Goal: Navigation & Orientation: Find specific page/section

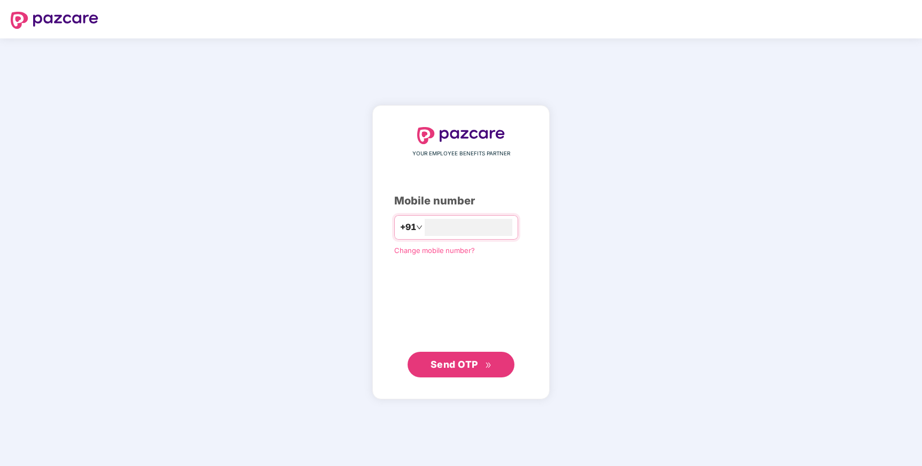
type input "**********"
click at [470, 366] on span "Send OTP" at bounding box center [454, 364] width 48 height 11
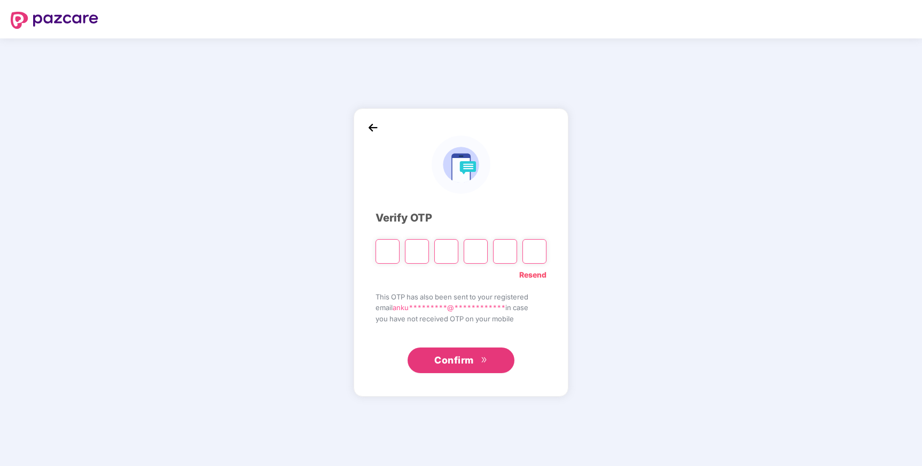
type input "*"
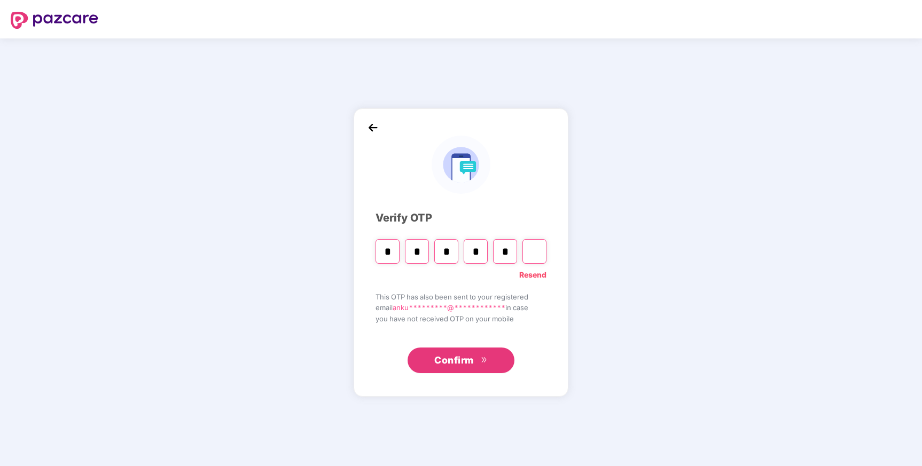
type input "*"
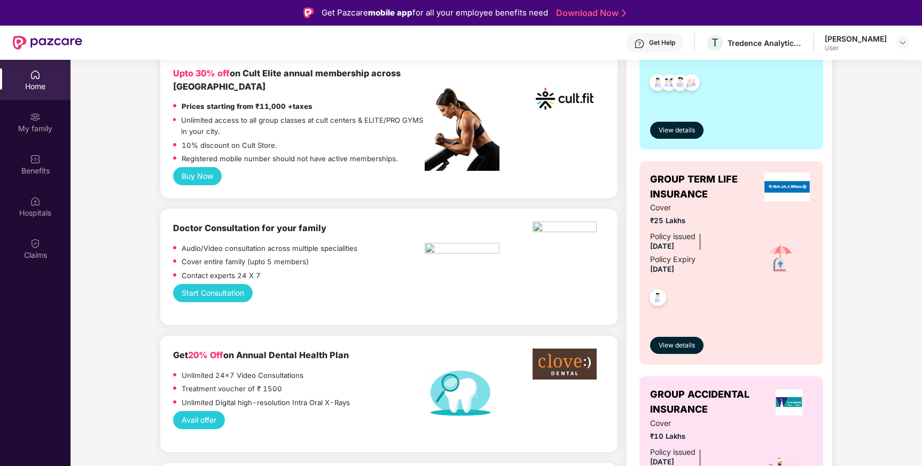
scroll to position [250, 0]
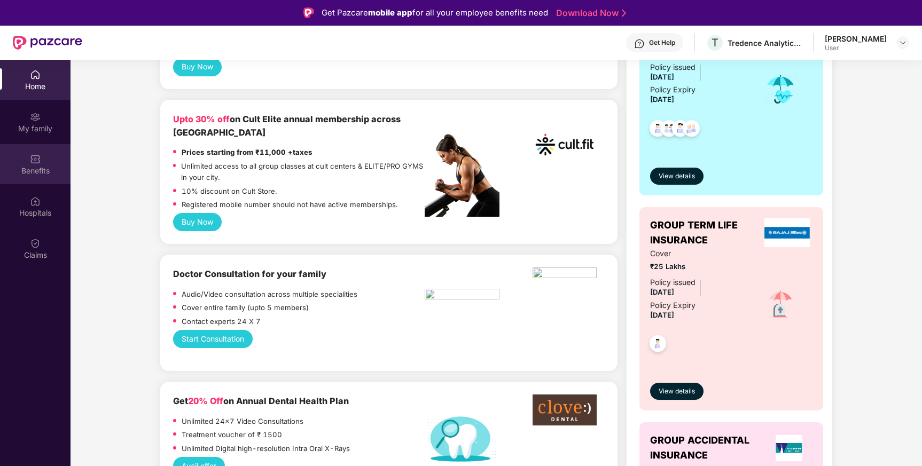
click at [42, 177] on div "Benefits" at bounding box center [35, 164] width 70 height 40
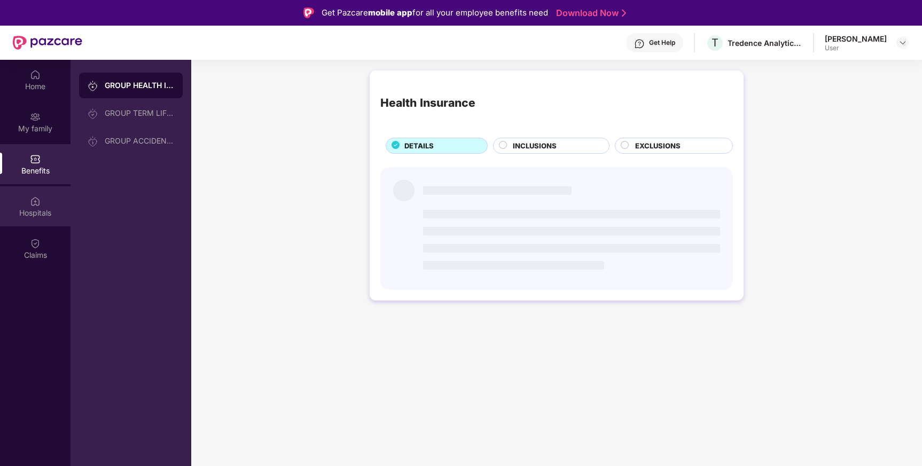
click at [39, 212] on div "Hospitals" at bounding box center [35, 213] width 70 height 11
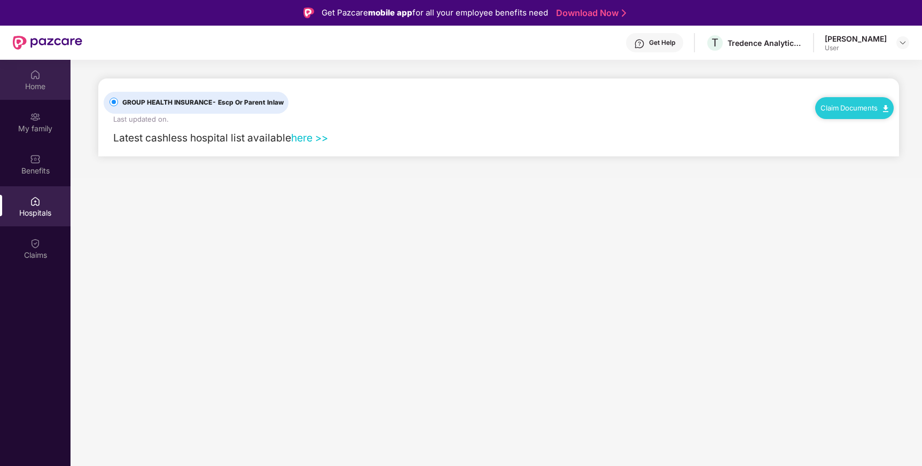
click at [45, 76] on div "Home" at bounding box center [35, 80] width 70 height 40
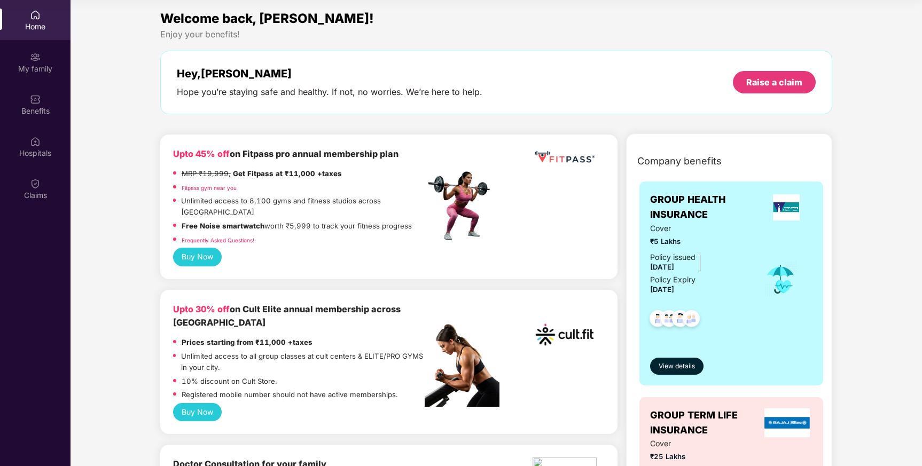
click at [33, 23] on div "Home" at bounding box center [35, 26] width 70 height 11
click at [40, 64] on div "My family" at bounding box center [35, 69] width 70 height 11
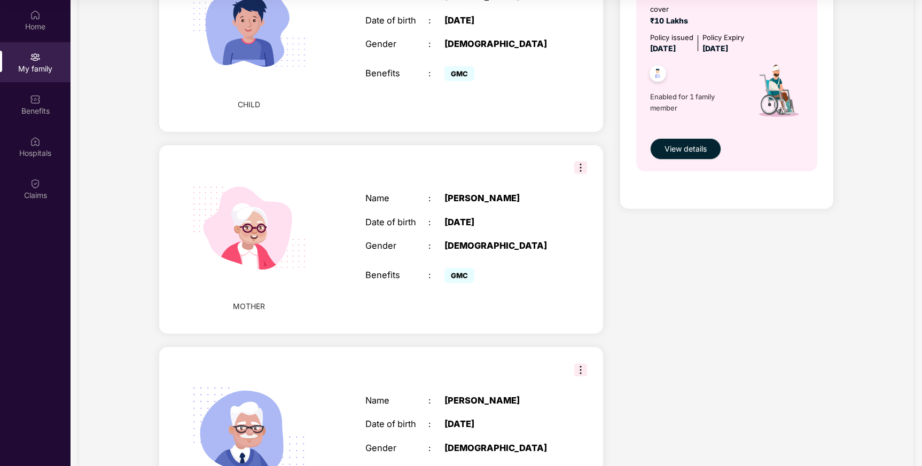
scroll to position [773, 0]
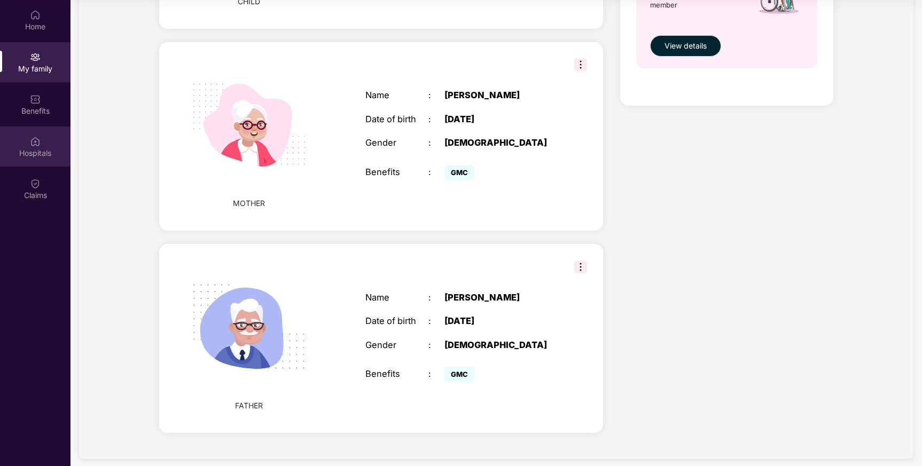
click at [29, 159] on div "Hospitals" at bounding box center [35, 147] width 70 height 40
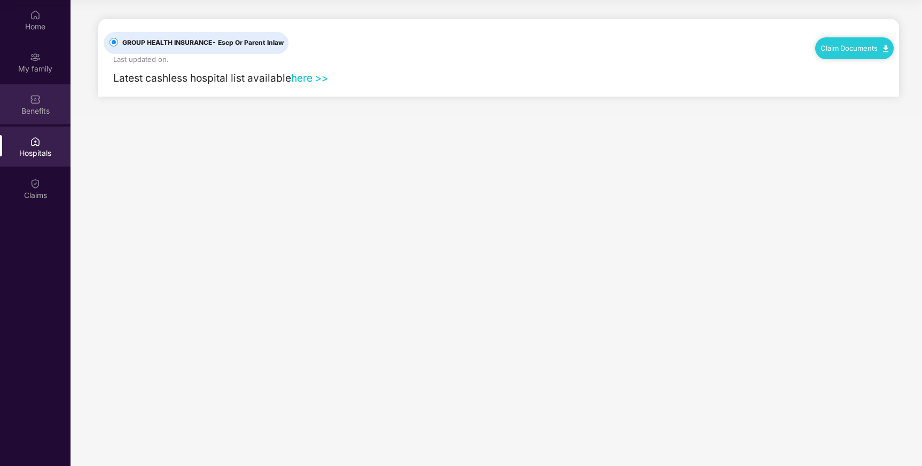
click at [33, 119] on div "Benefits" at bounding box center [35, 104] width 70 height 40
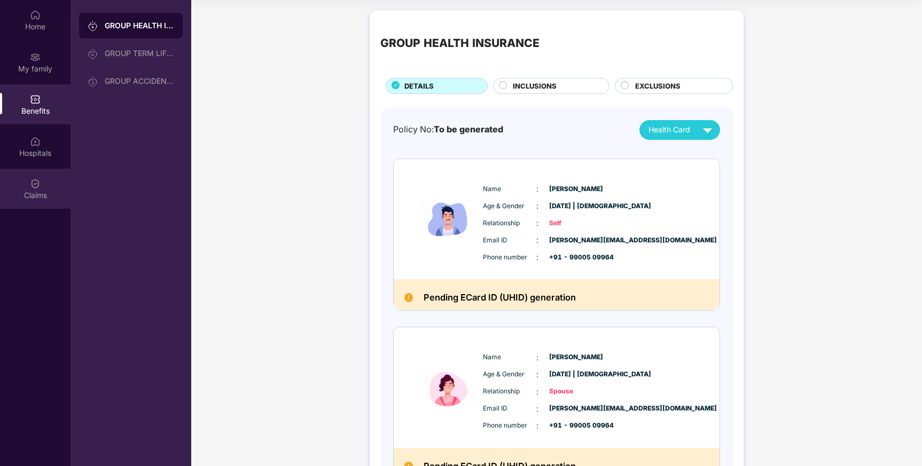
click at [42, 197] on div "Claims" at bounding box center [35, 195] width 70 height 11
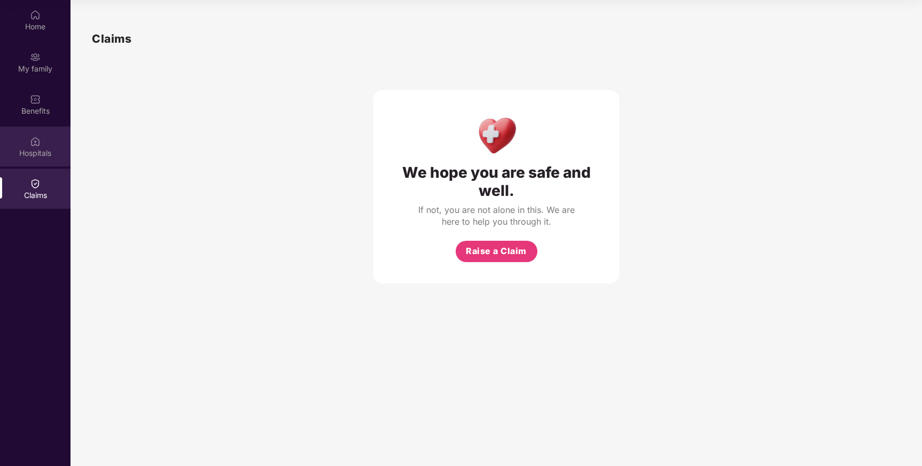
click at [46, 148] on div "Hospitals" at bounding box center [35, 153] width 70 height 11
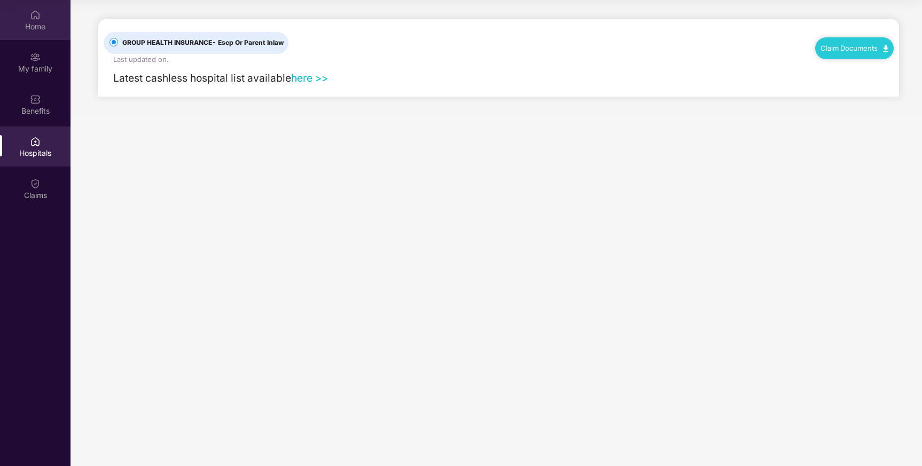
click at [45, 11] on div "Home" at bounding box center [35, 20] width 70 height 40
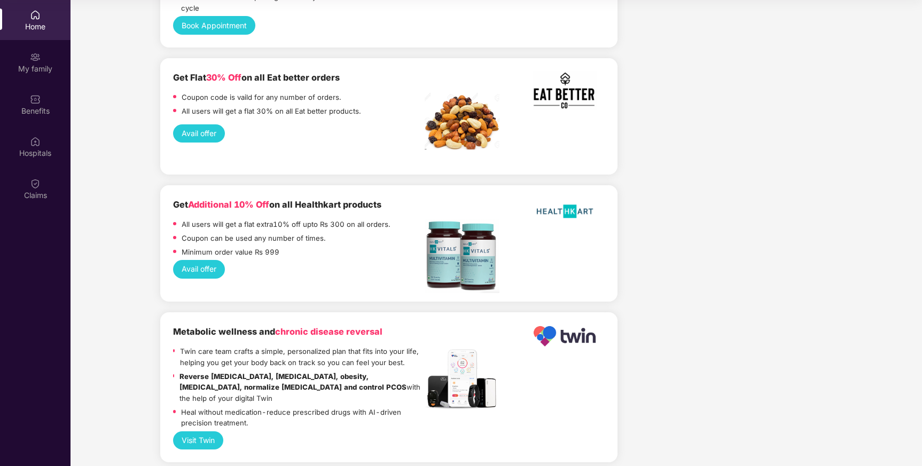
scroll to position [2163, 0]
